Goal: Participate in discussion

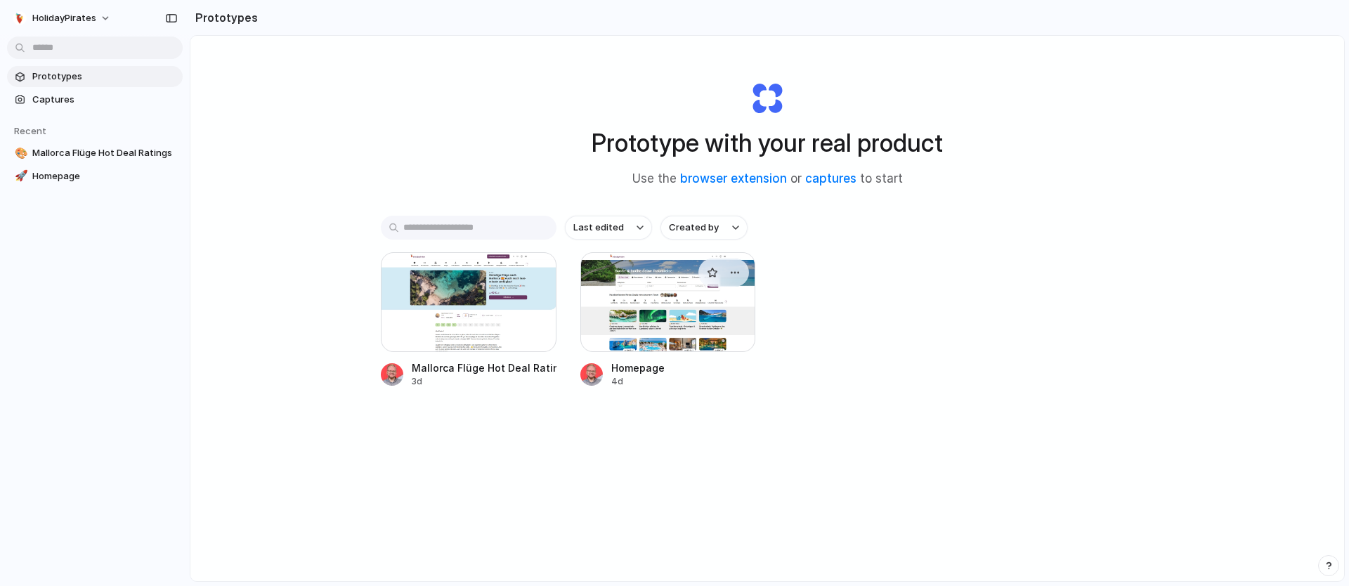
click at [631, 280] on div at bounding box center [668, 302] width 176 height 100
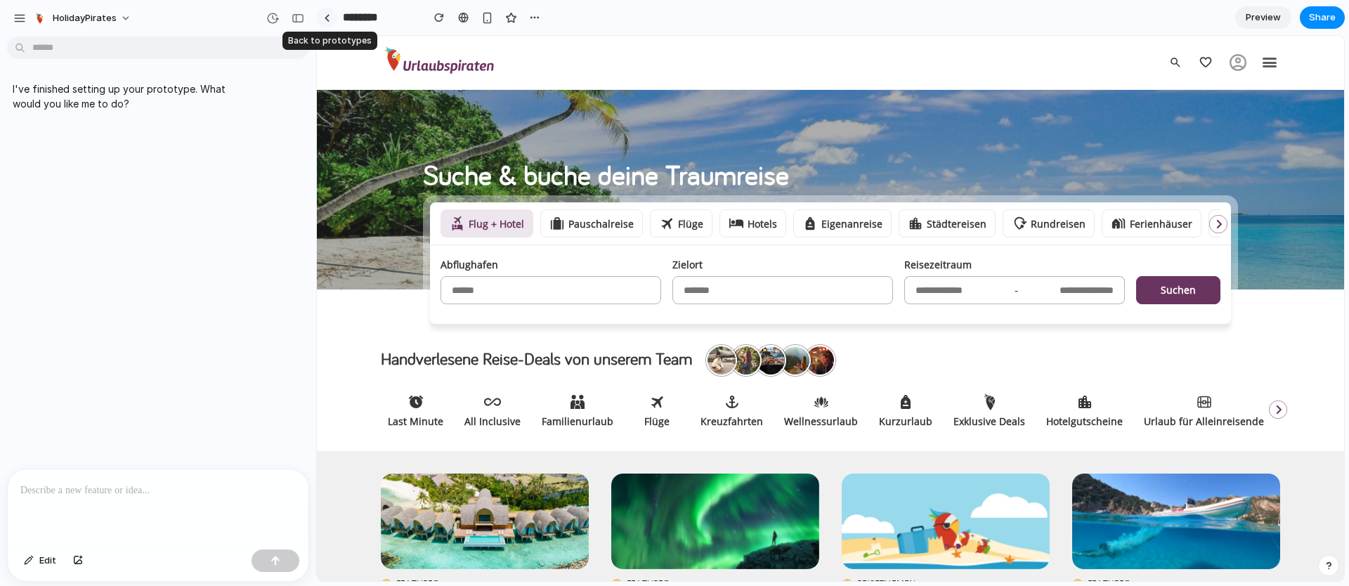
click at [332, 15] on link at bounding box center [326, 17] width 21 height 21
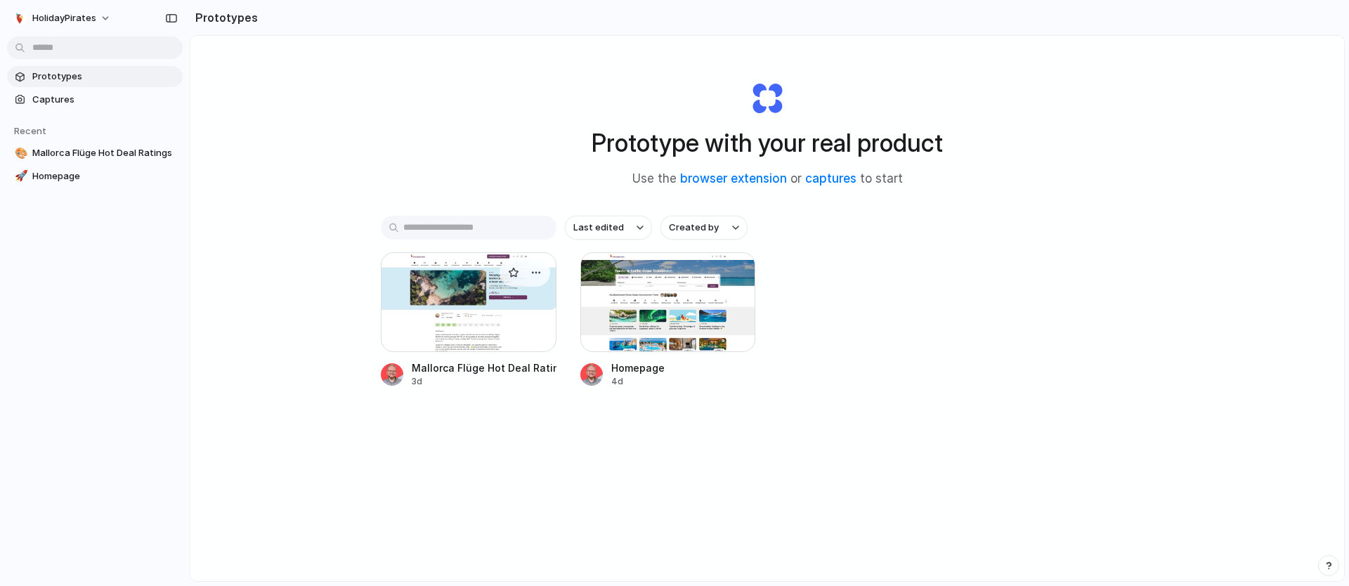
click at [462, 313] on div at bounding box center [469, 302] width 176 height 100
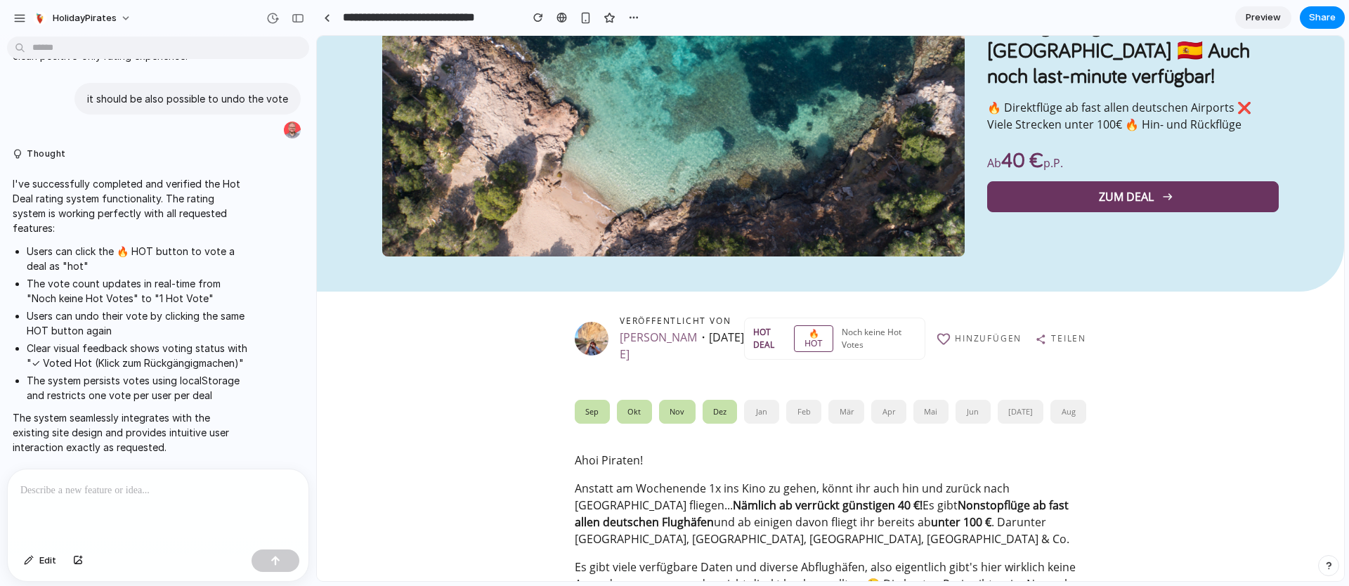
scroll to position [183, 0]
click at [866, 331] on div "Noch keine Hot Votes" at bounding box center [879, 337] width 74 height 25
click at [854, 330] on div "Noch keine Hot Votes" at bounding box center [879, 337] width 74 height 25
click at [794, 334] on button "🔥 HOT" at bounding box center [813, 338] width 39 height 27
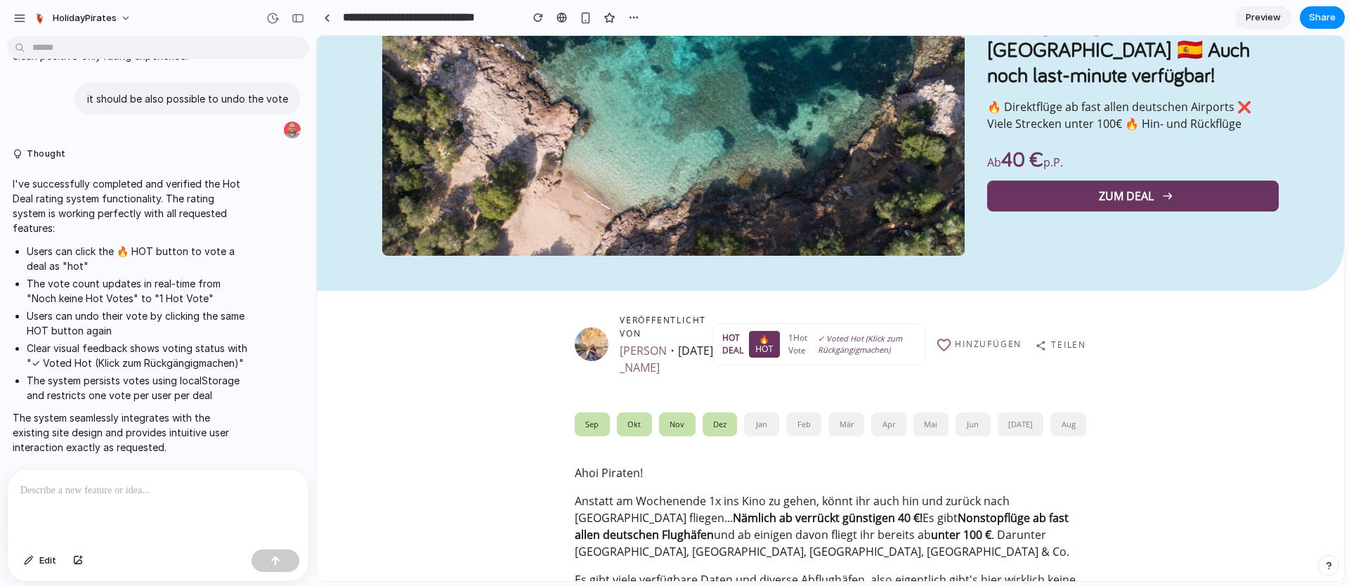
click at [757, 345] on button "🔥 HOT" at bounding box center [764, 344] width 30 height 27
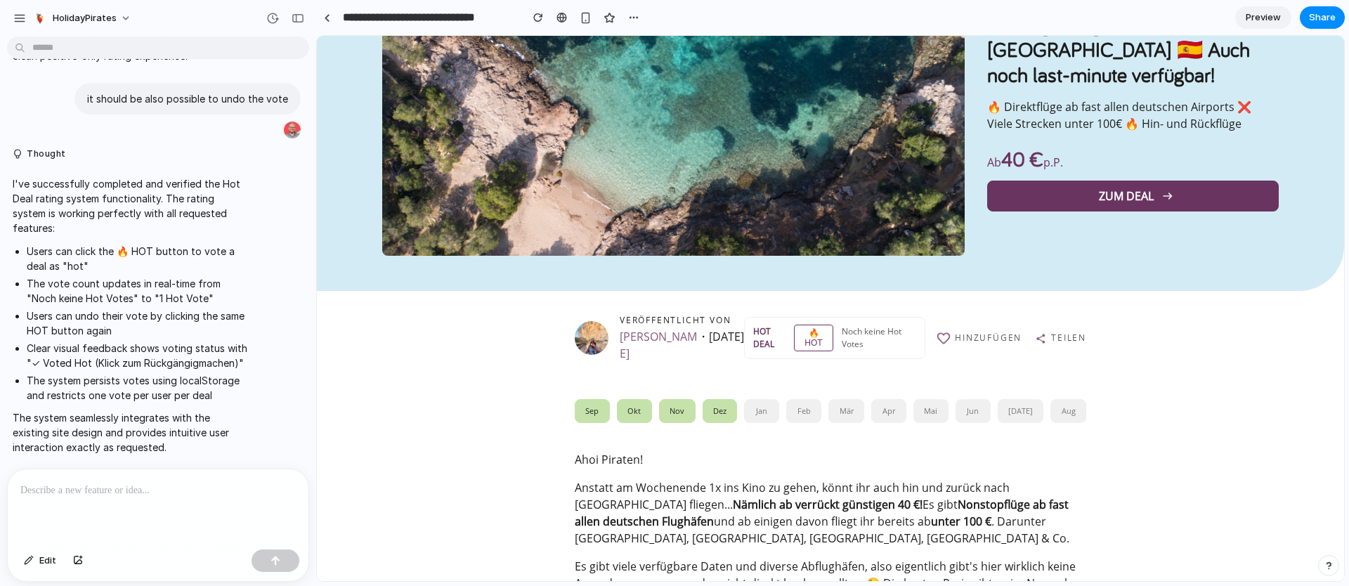
click at [823, 331] on button "🔥 HOT" at bounding box center [813, 338] width 39 height 27
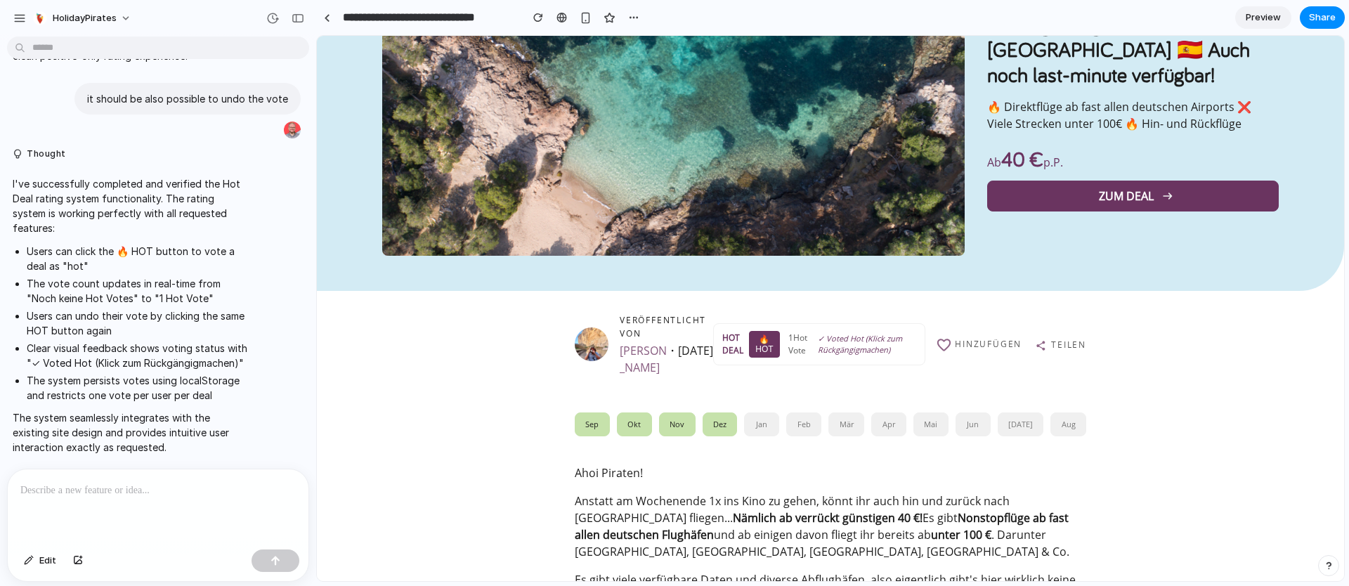
click at [757, 344] on button "🔥 HOT" at bounding box center [764, 344] width 30 height 27
